Goal: Check status: Check status

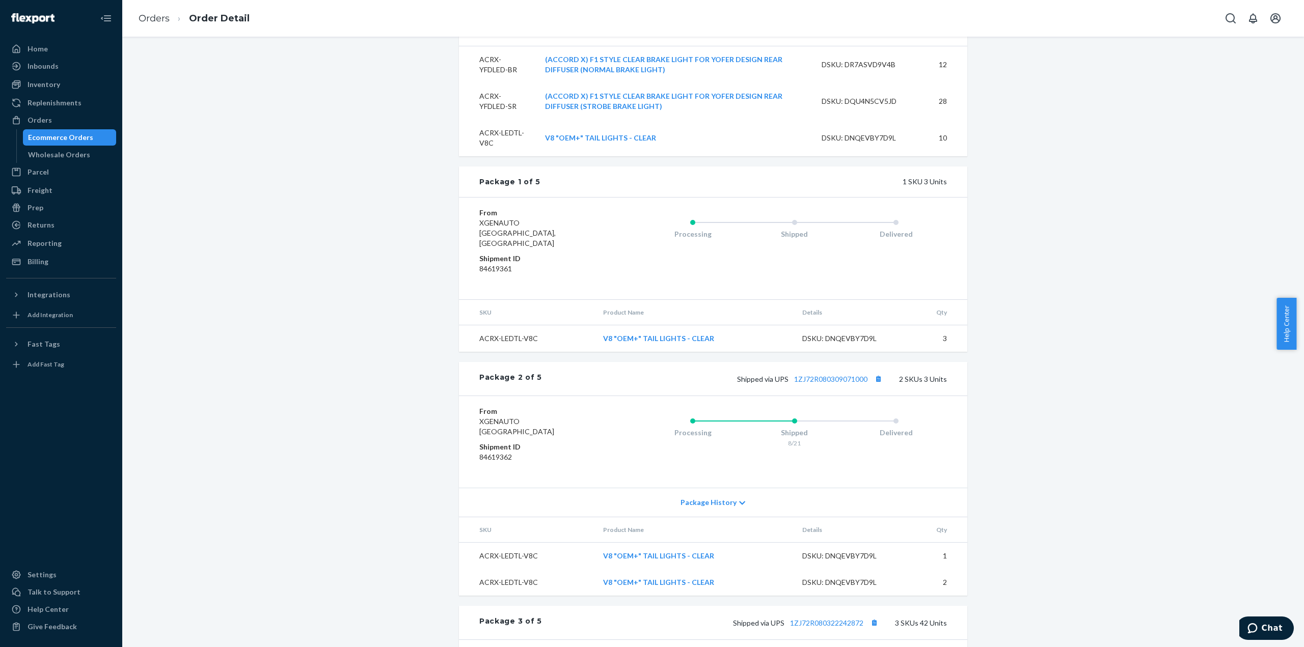
scroll to position [89, 0]
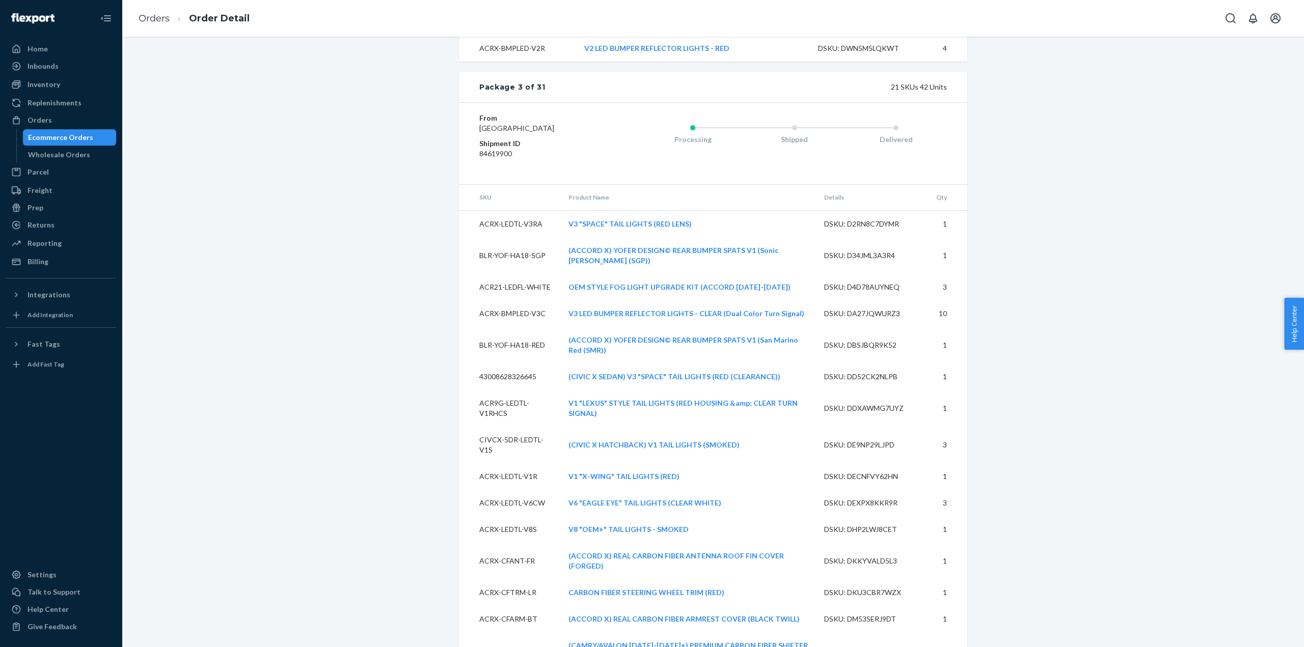
scroll to position [2291, 0]
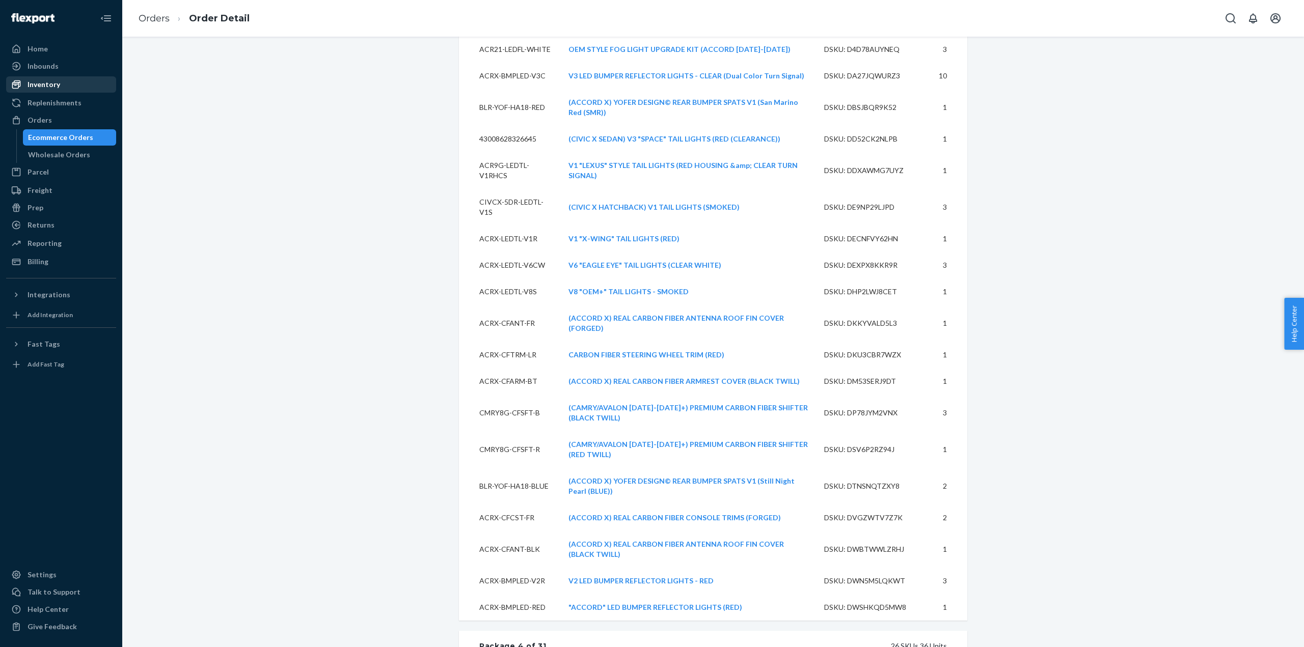
click at [51, 81] on div "Inventory" at bounding box center [43, 84] width 33 height 10
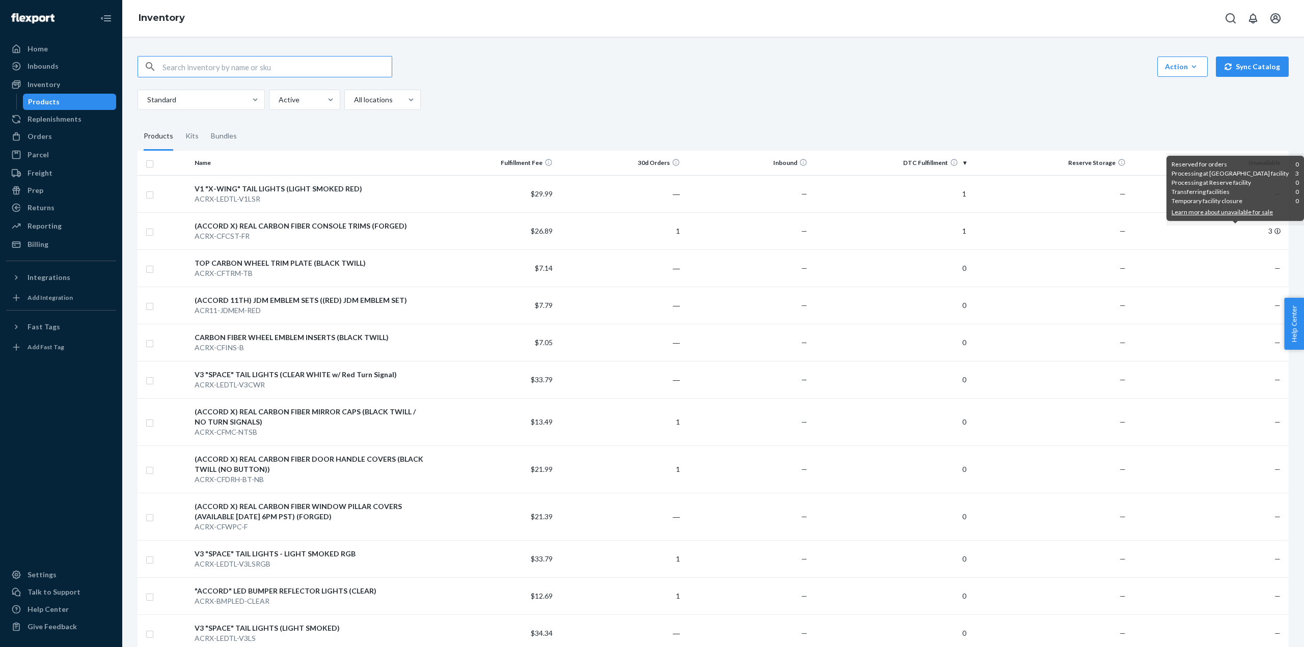
click at [878, 96] on div "Standard Active All locations" at bounding box center [708, 100] width 1143 height 20
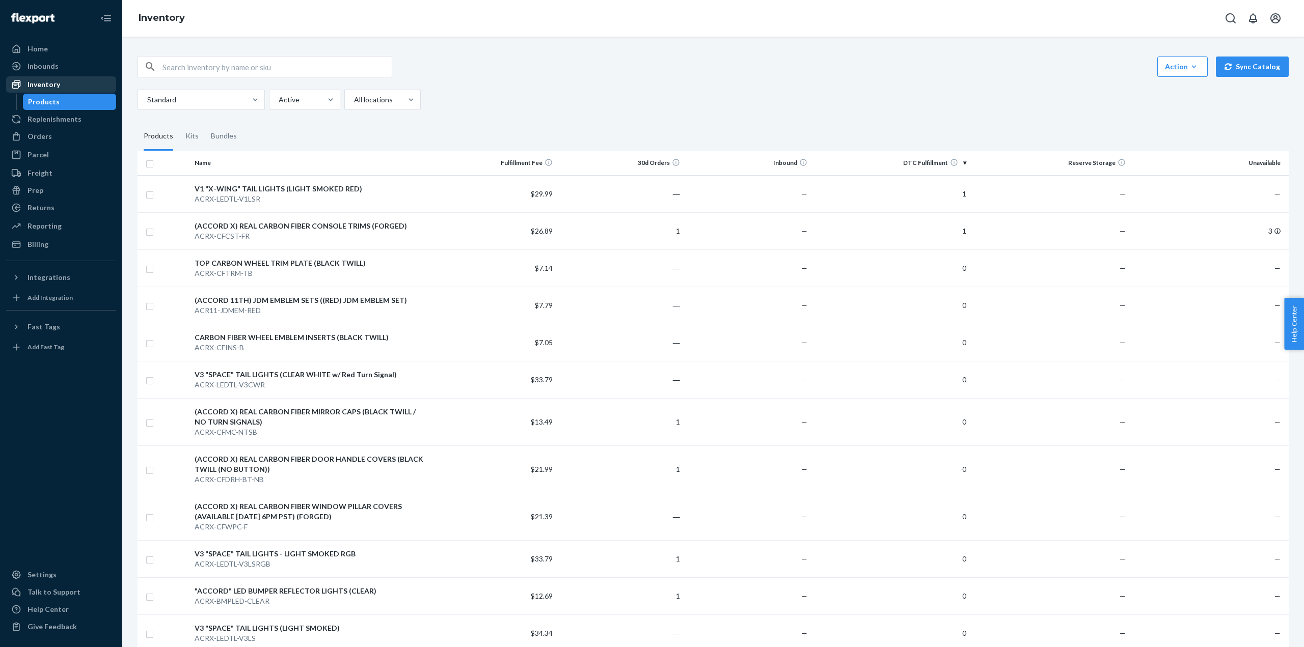
click at [50, 89] on div "Inventory" at bounding box center [43, 84] width 33 height 10
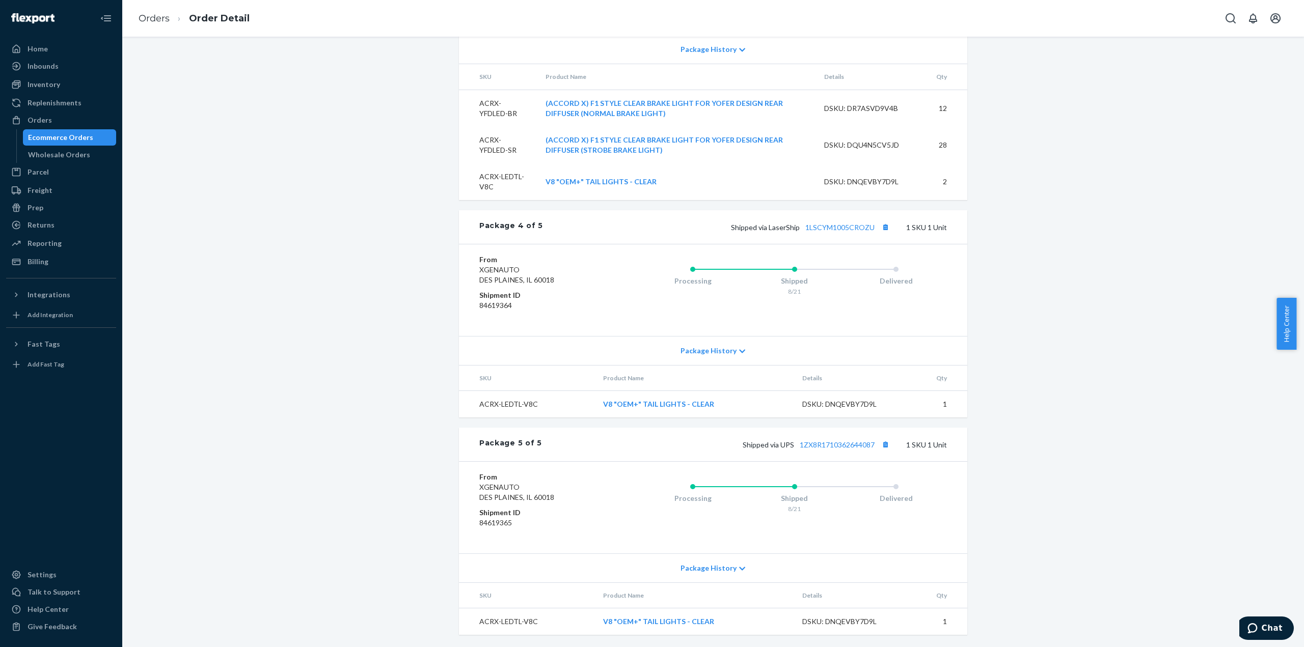
scroll to position [1057, 0]
